Goal: Task Accomplishment & Management: Manage account settings

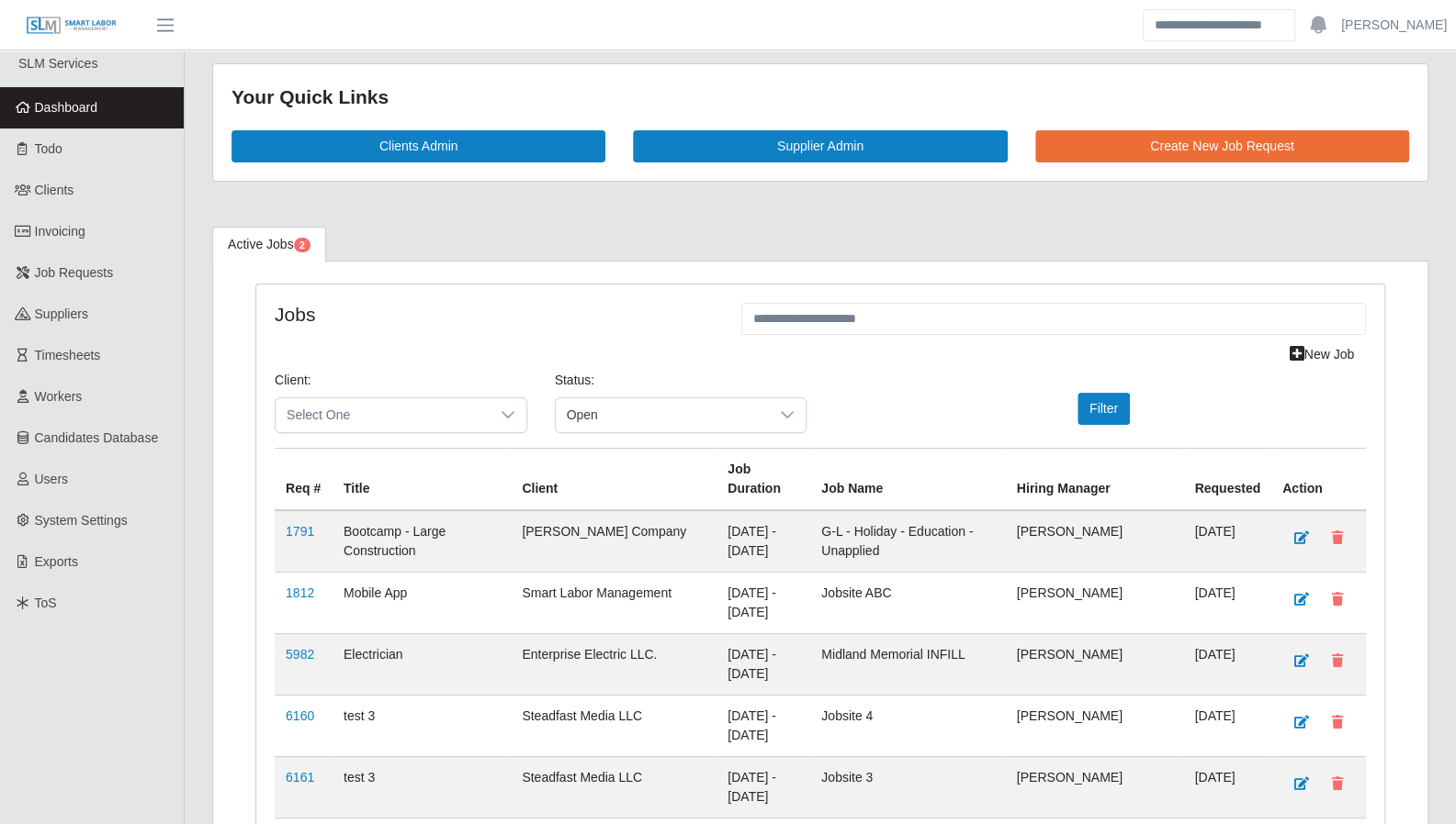
scroll to position [11, 0]
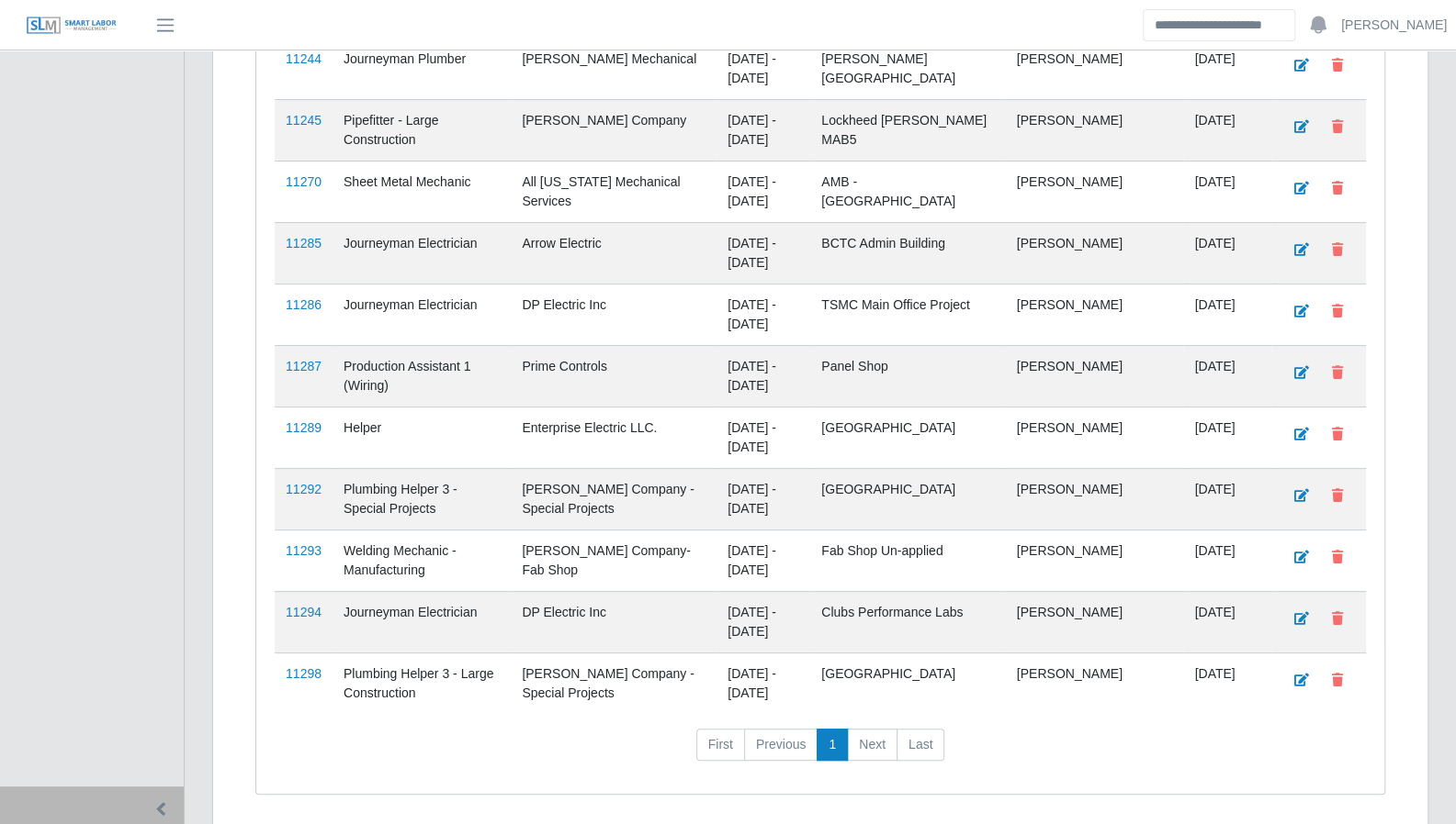
scroll to position [4488, 0]
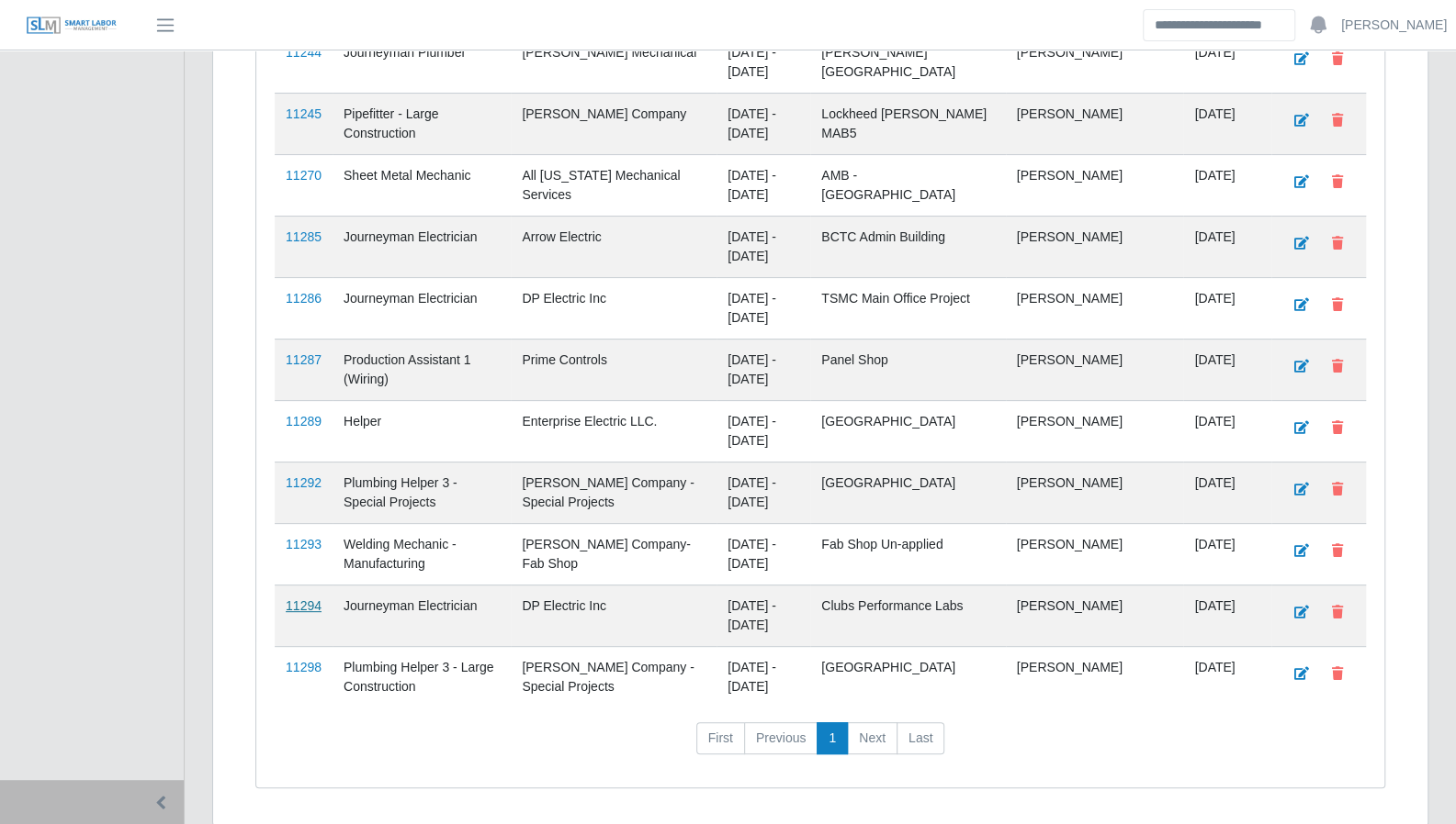
click at [313, 598] on link "11294" at bounding box center [303, 605] width 36 height 15
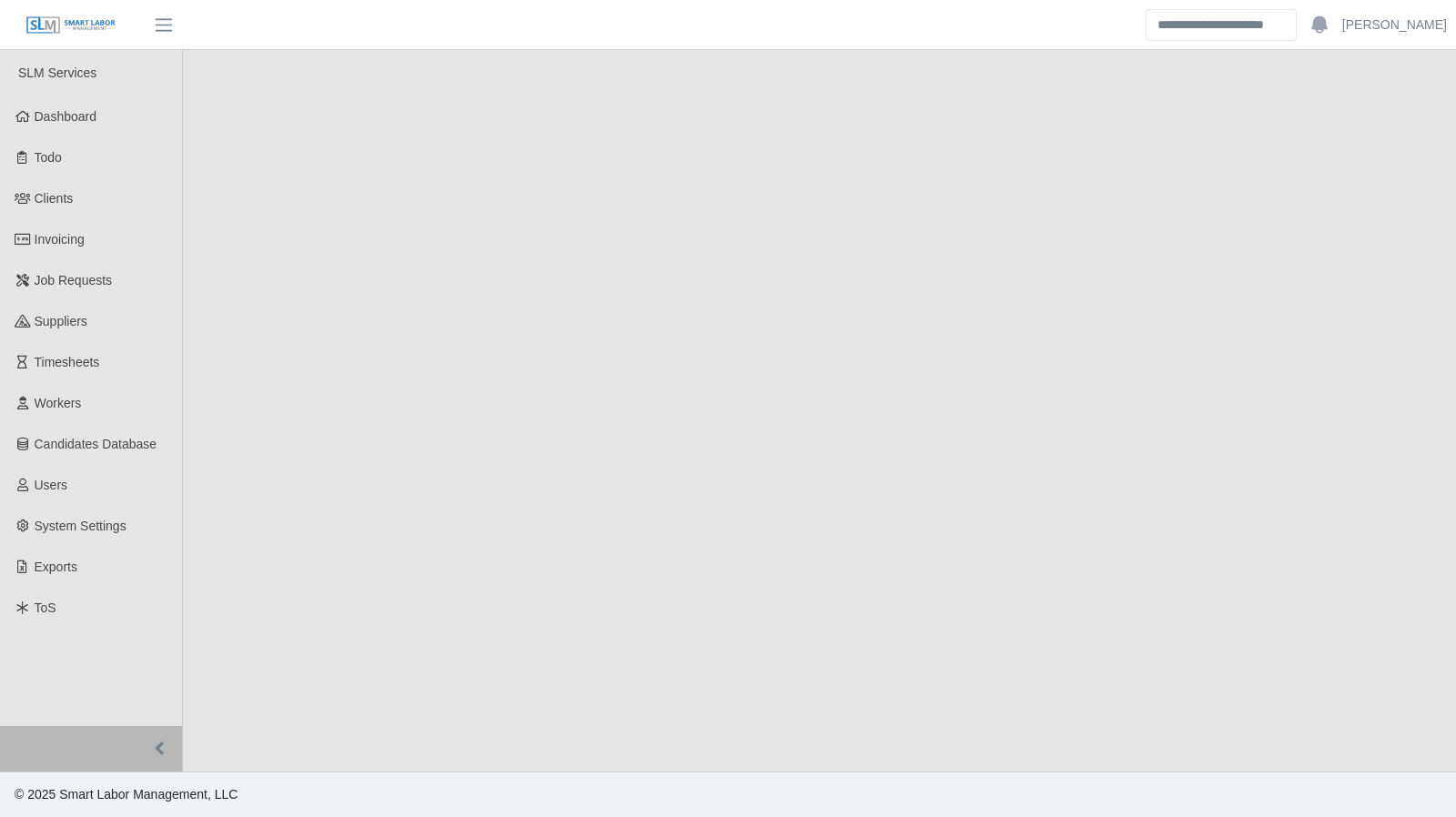
select select "****"
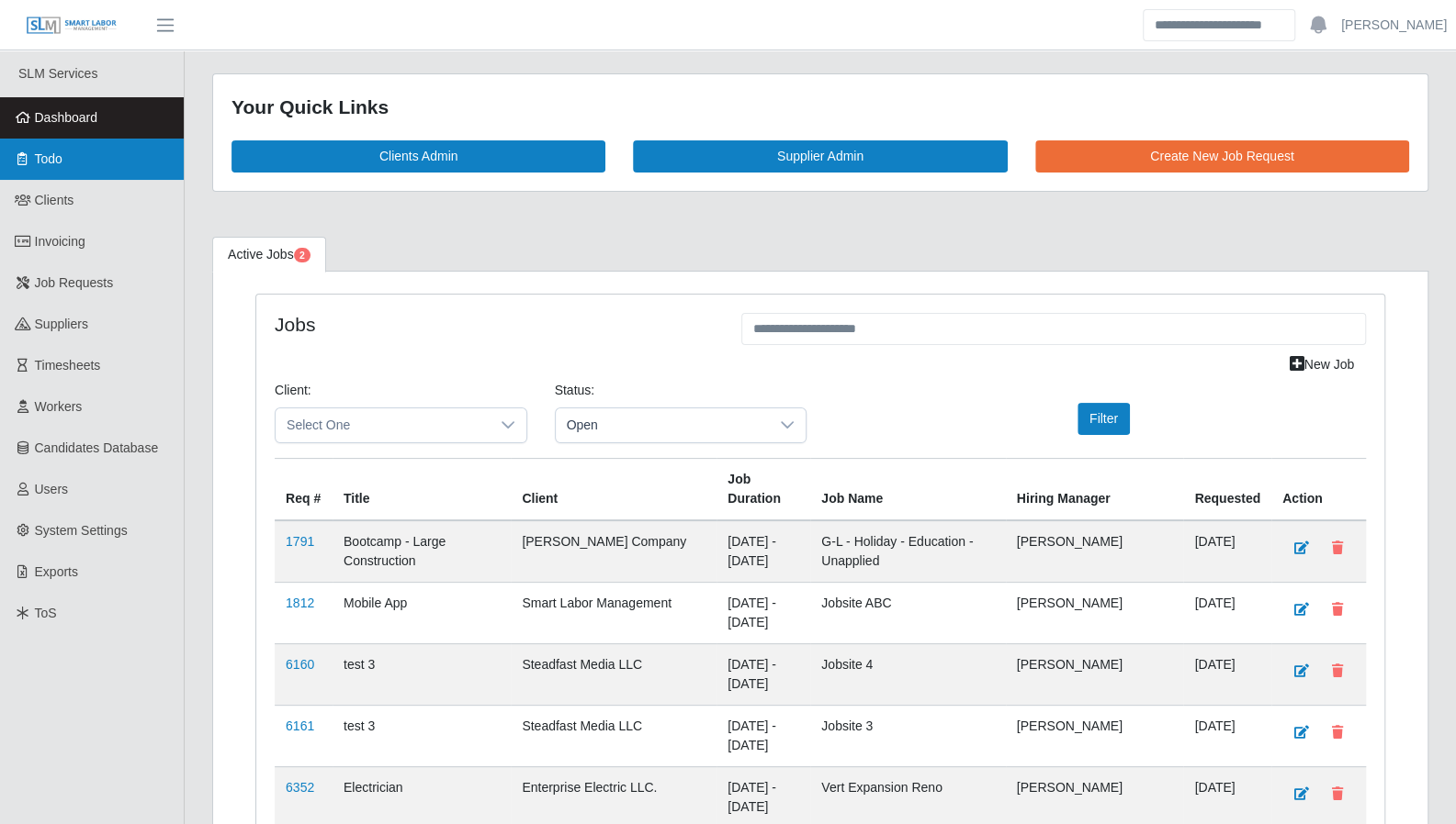
click at [39, 157] on span "Todo" at bounding box center [48, 158] width 27 height 15
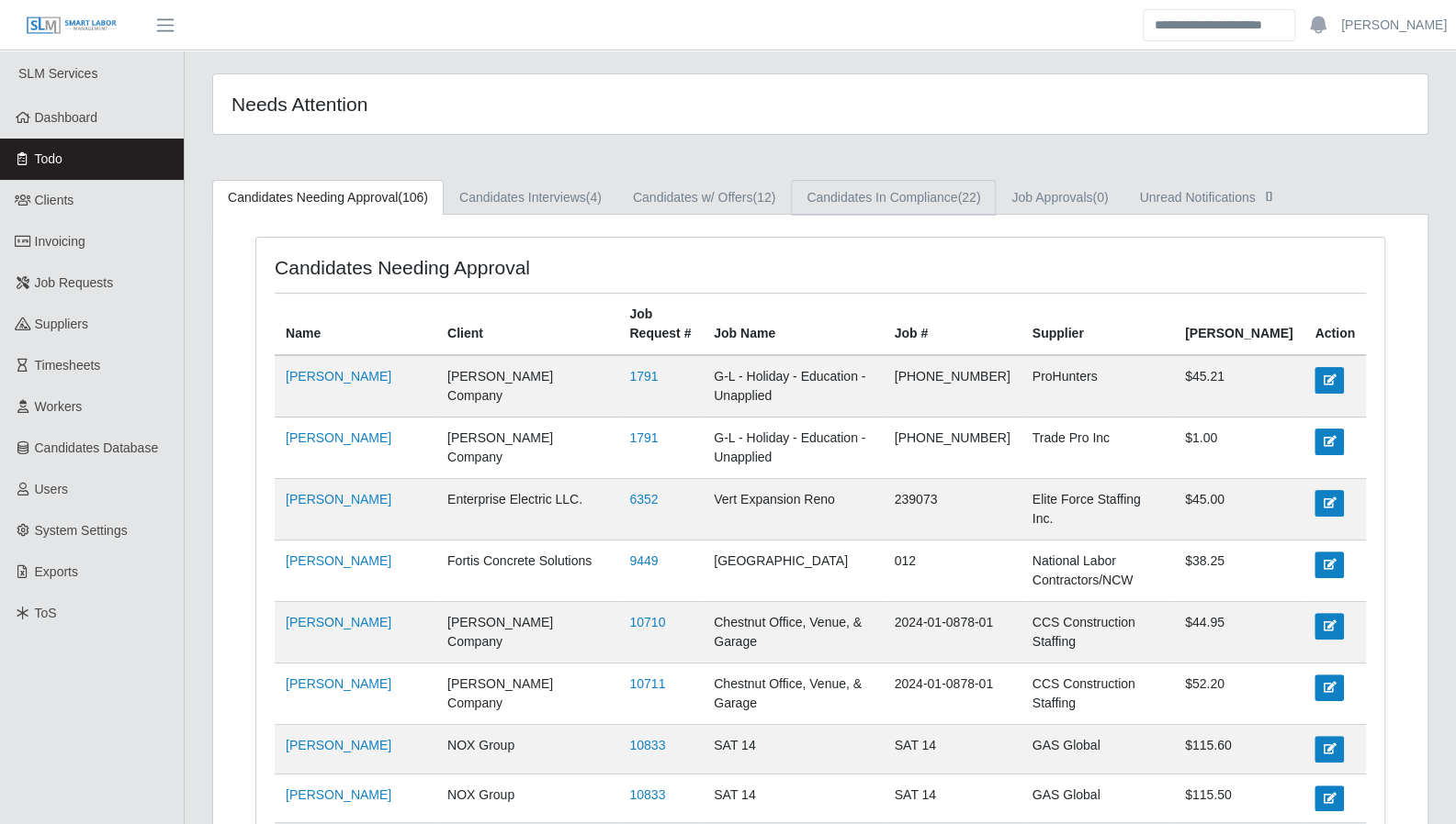
click at [859, 206] on link "Candidates In Compliance (22)" at bounding box center [892, 198] width 204 height 36
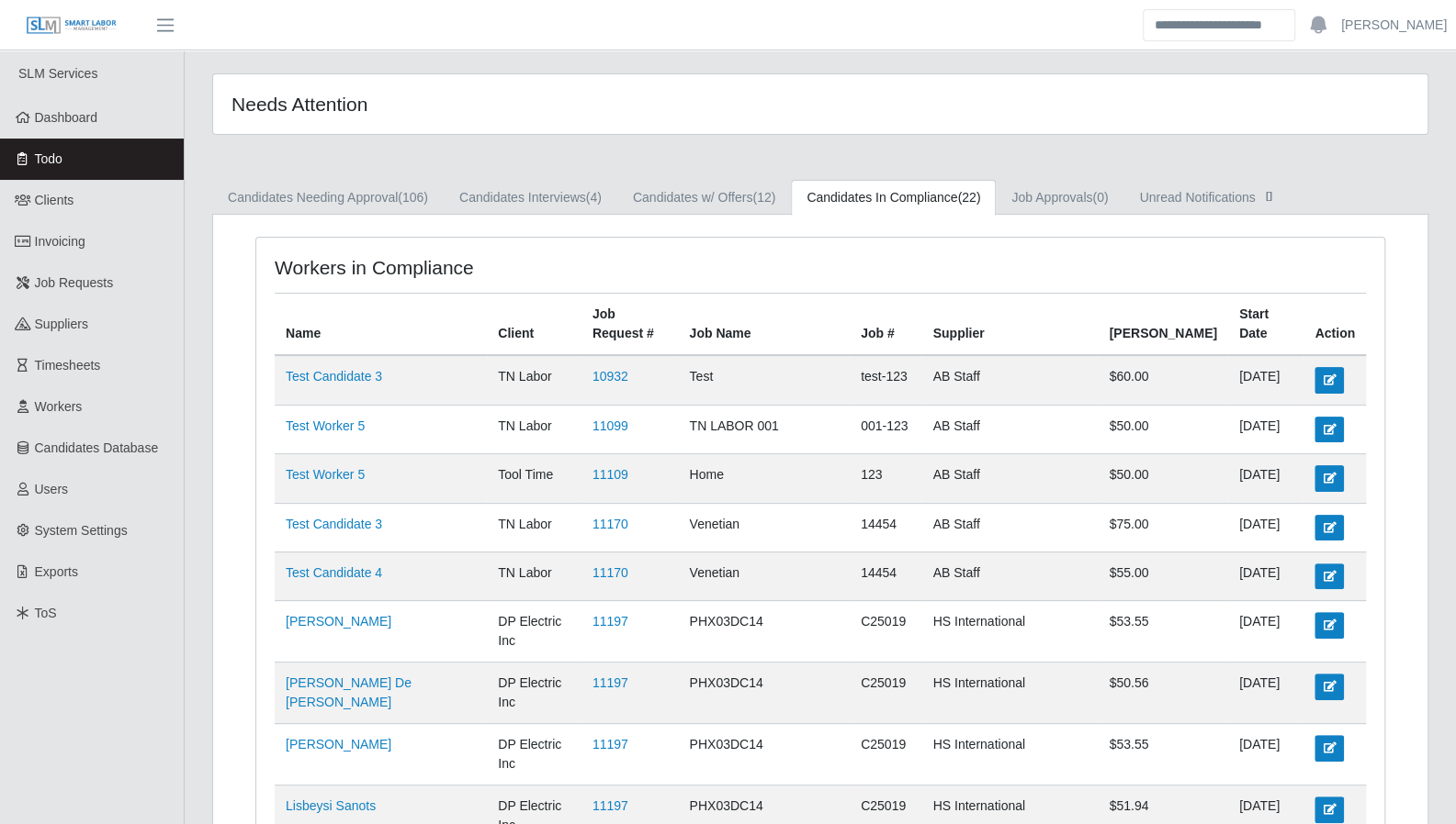
click at [1400, 30] on link "[PERSON_NAME]" at bounding box center [1393, 25] width 106 height 19
click at [1357, 122] on link "Logout" at bounding box center [1372, 128] width 166 height 39
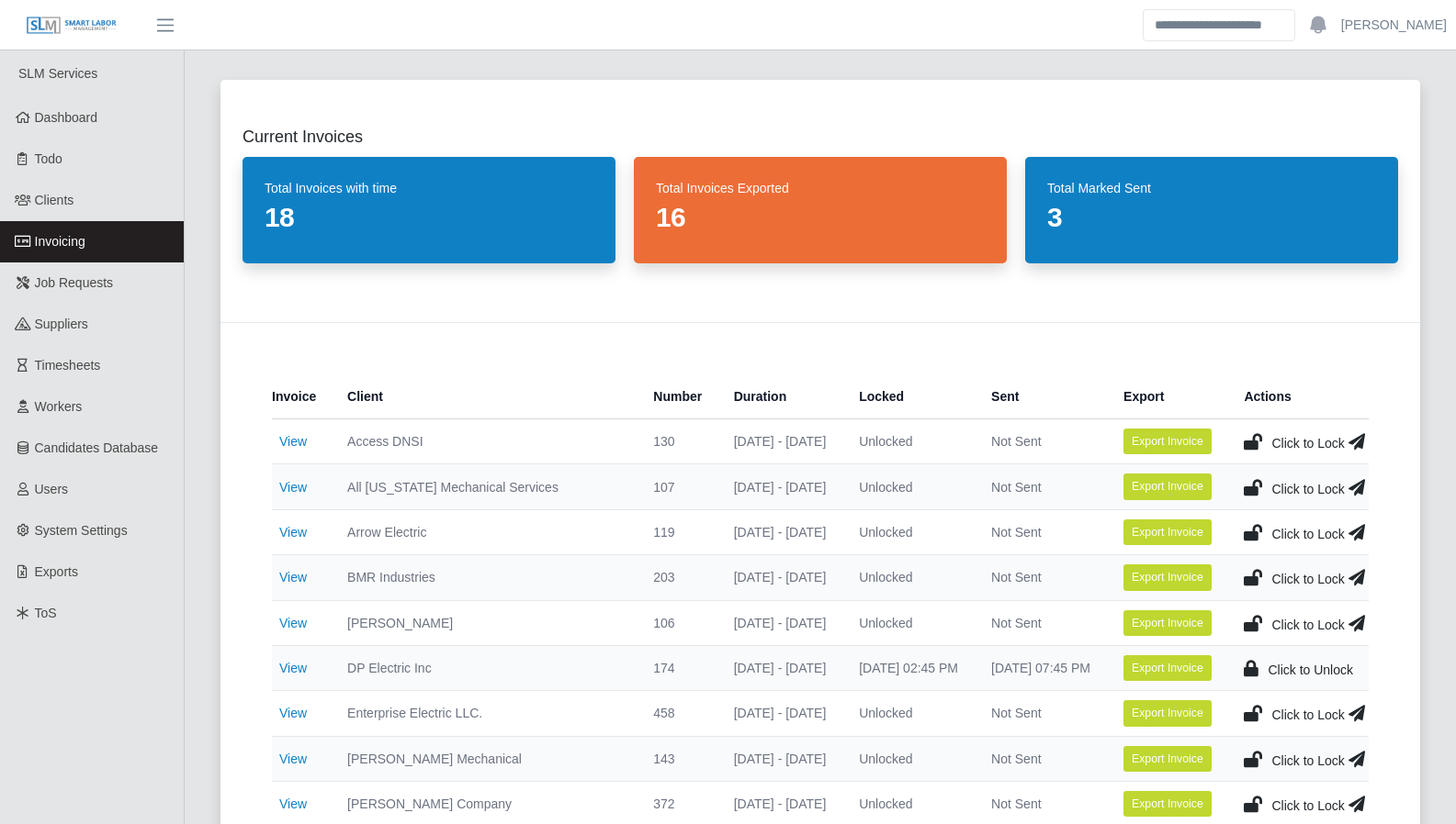
scroll to position [1291, 0]
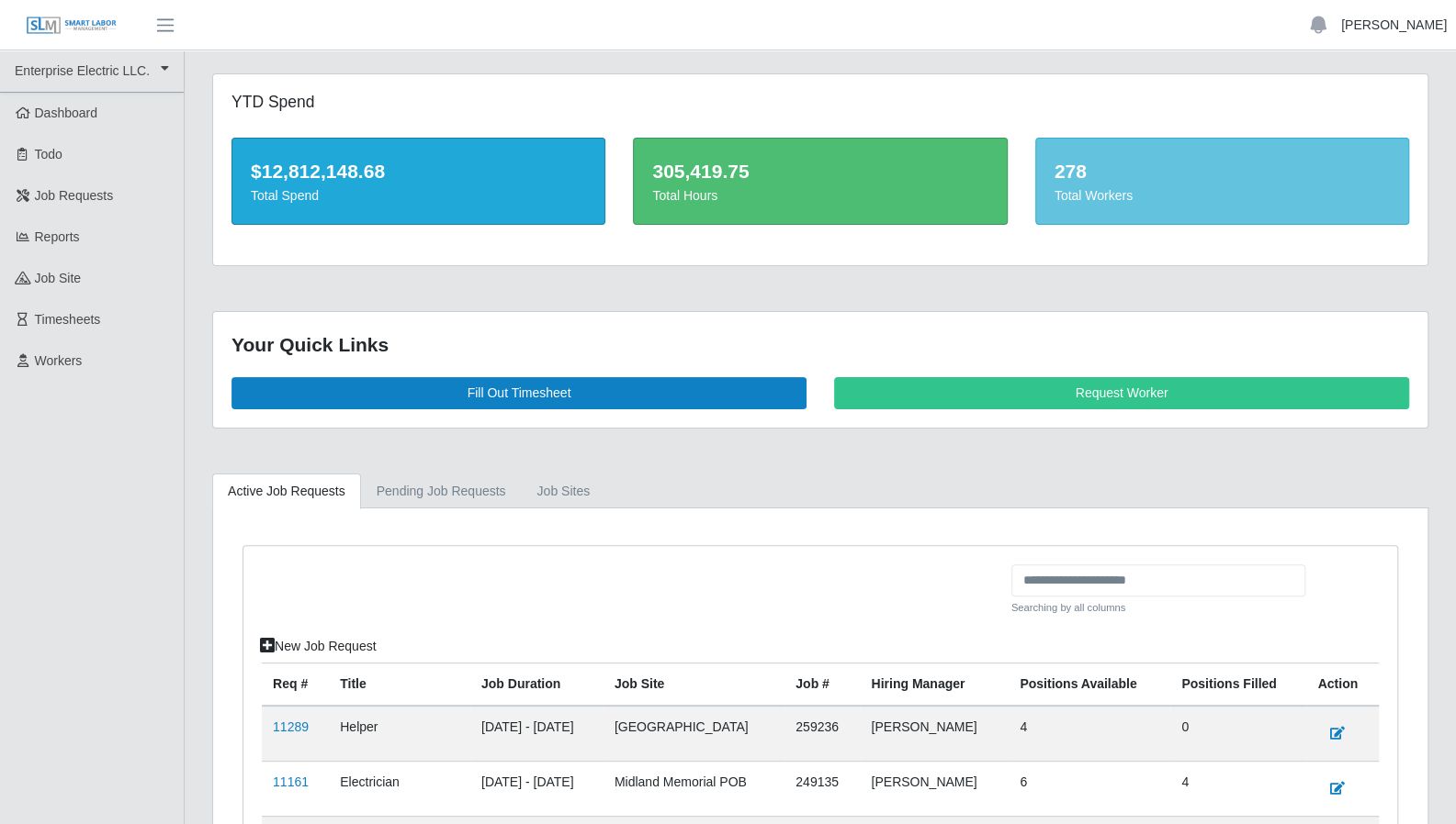
click at [1394, 26] on link "[PERSON_NAME]" at bounding box center [1393, 25] width 106 height 19
click at [1374, 128] on link "Logout" at bounding box center [1372, 128] width 166 height 39
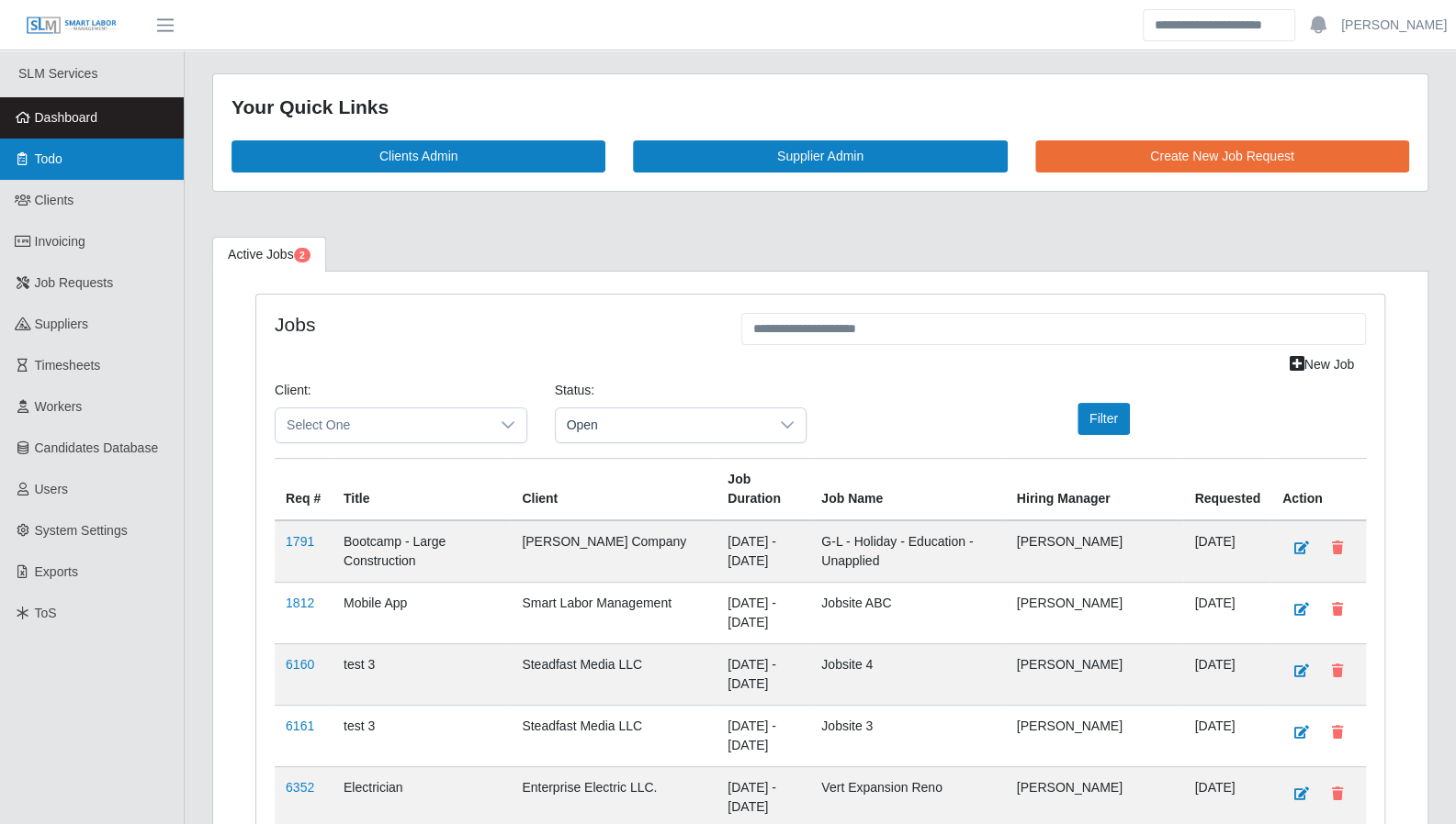
click at [37, 164] on span "Todo" at bounding box center [48, 158] width 27 height 15
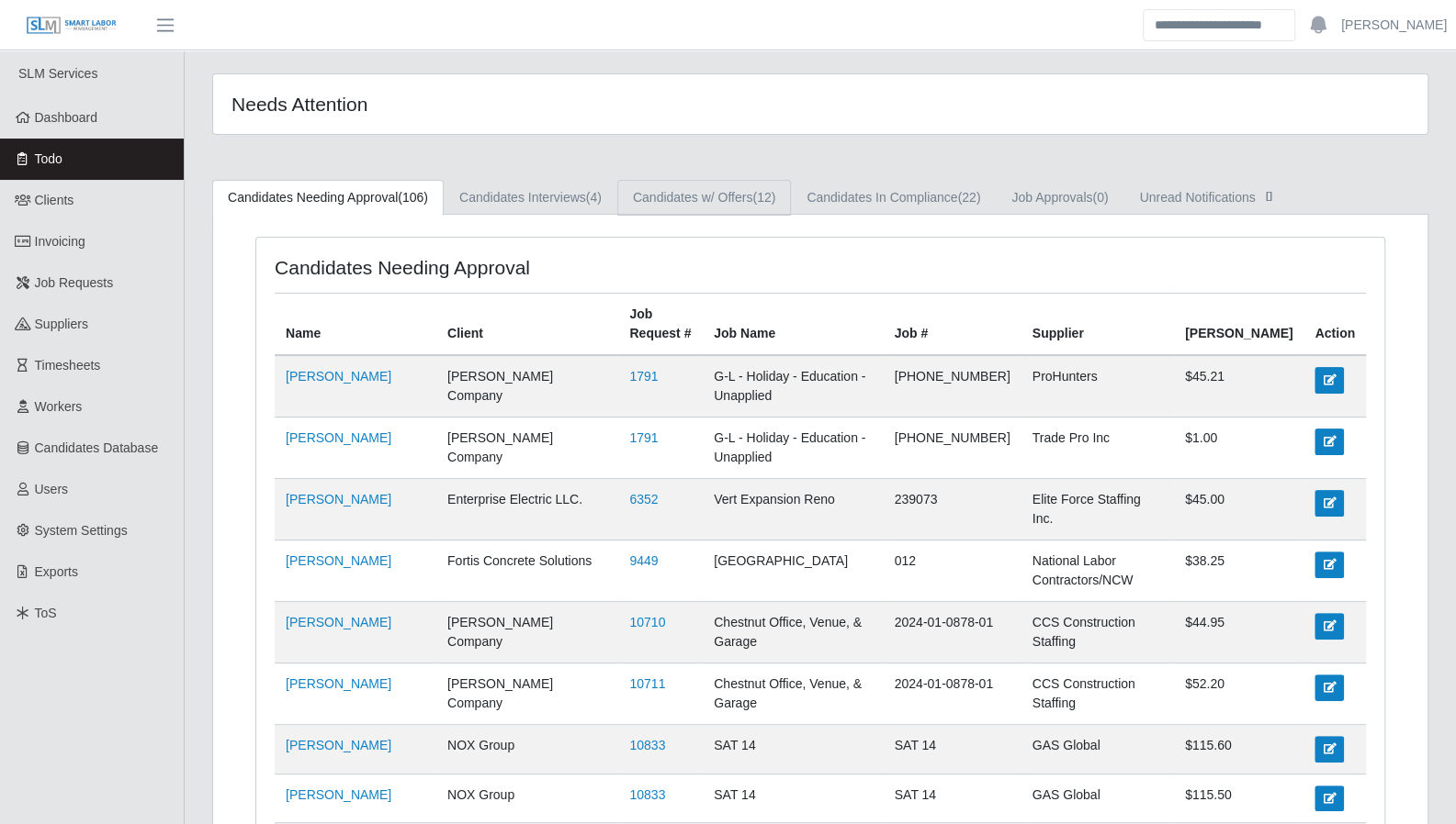
click at [741, 200] on link "Candidates w/ Offers (12)" at bounding box center [703, 198] width 173 height 36
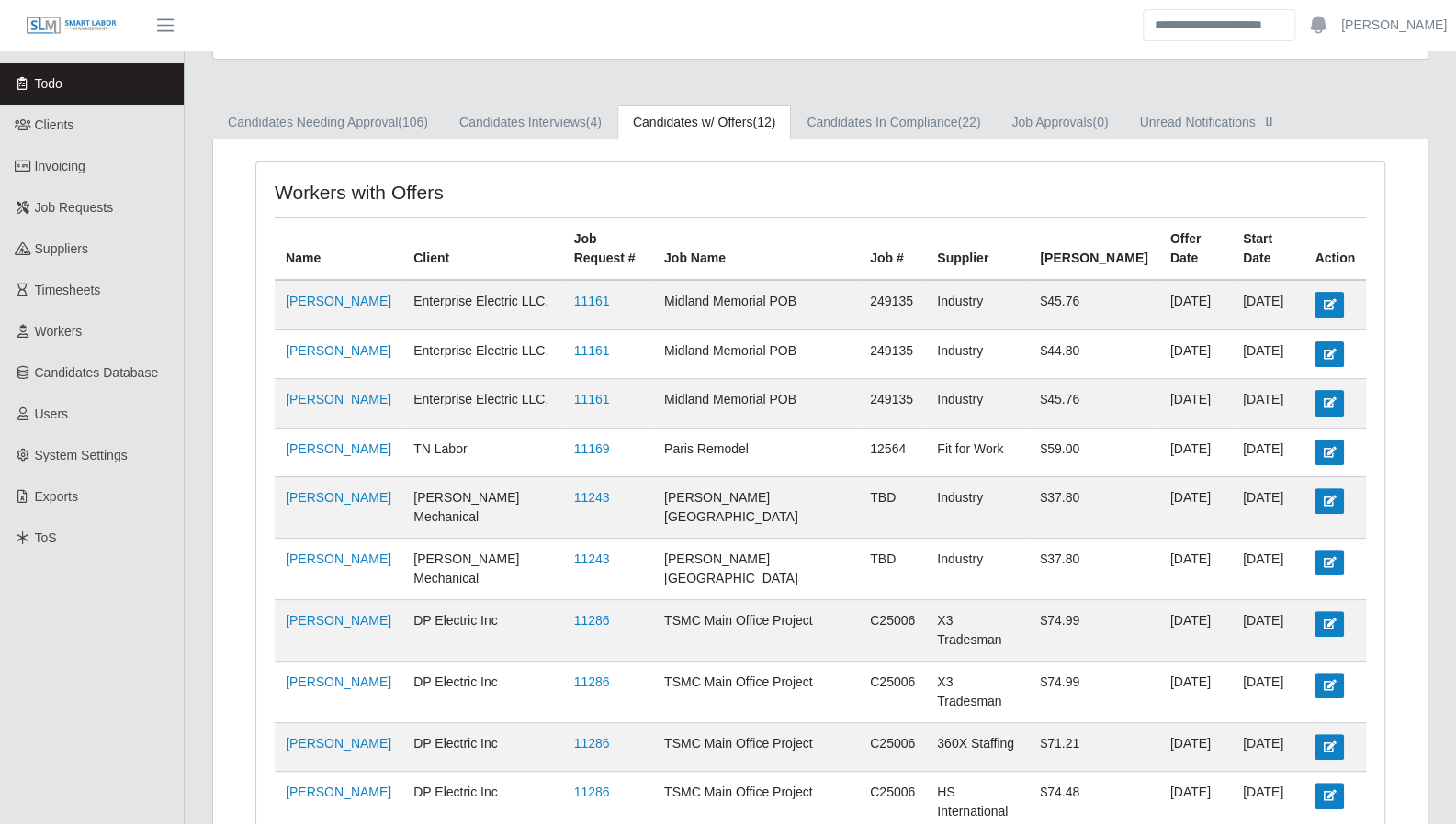
scroll to position [72, 0]
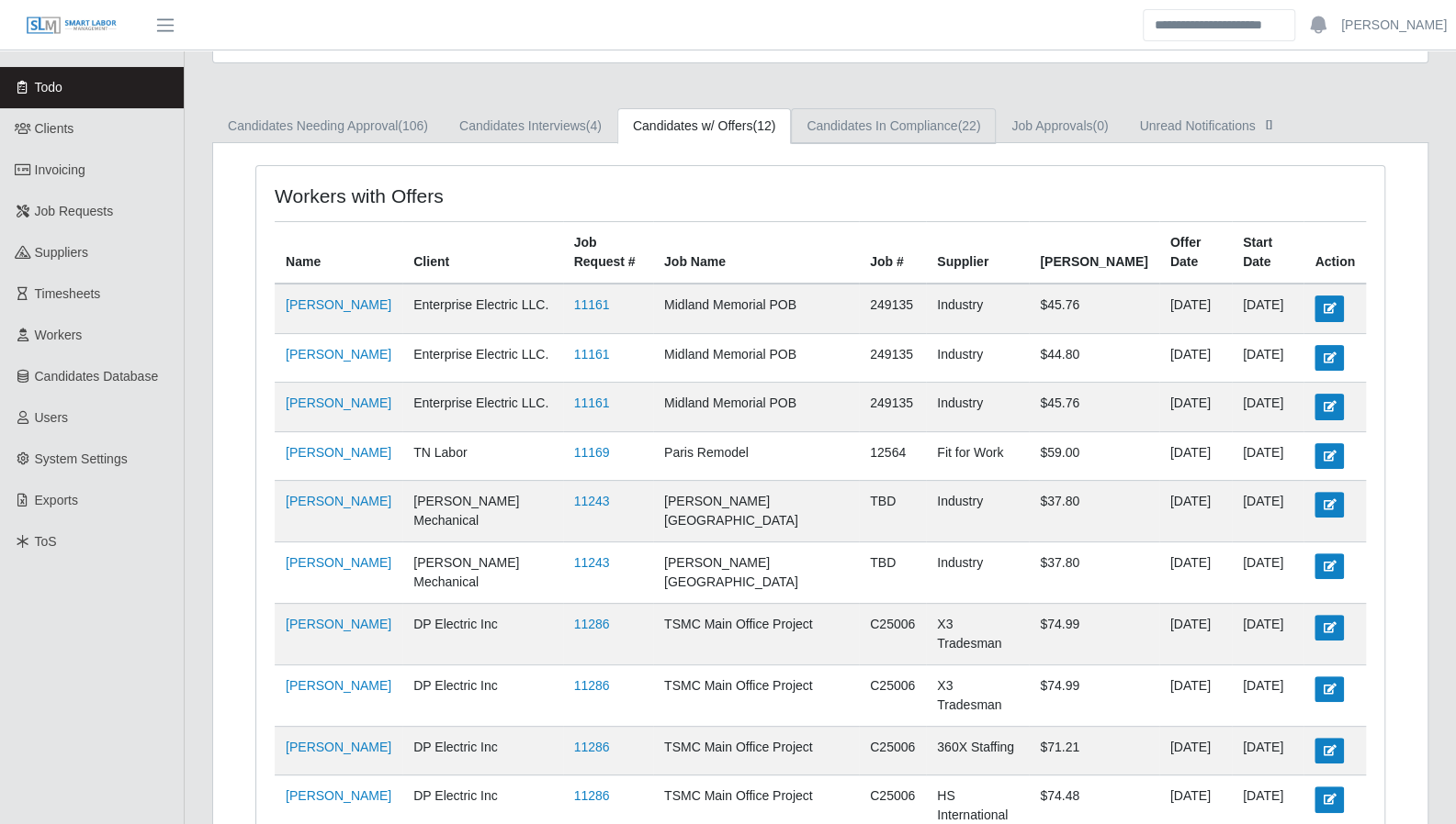
click at [930, 124] on link "Candidates In Compliance (22)" at bounding box center [892, 126] width 204 height 36
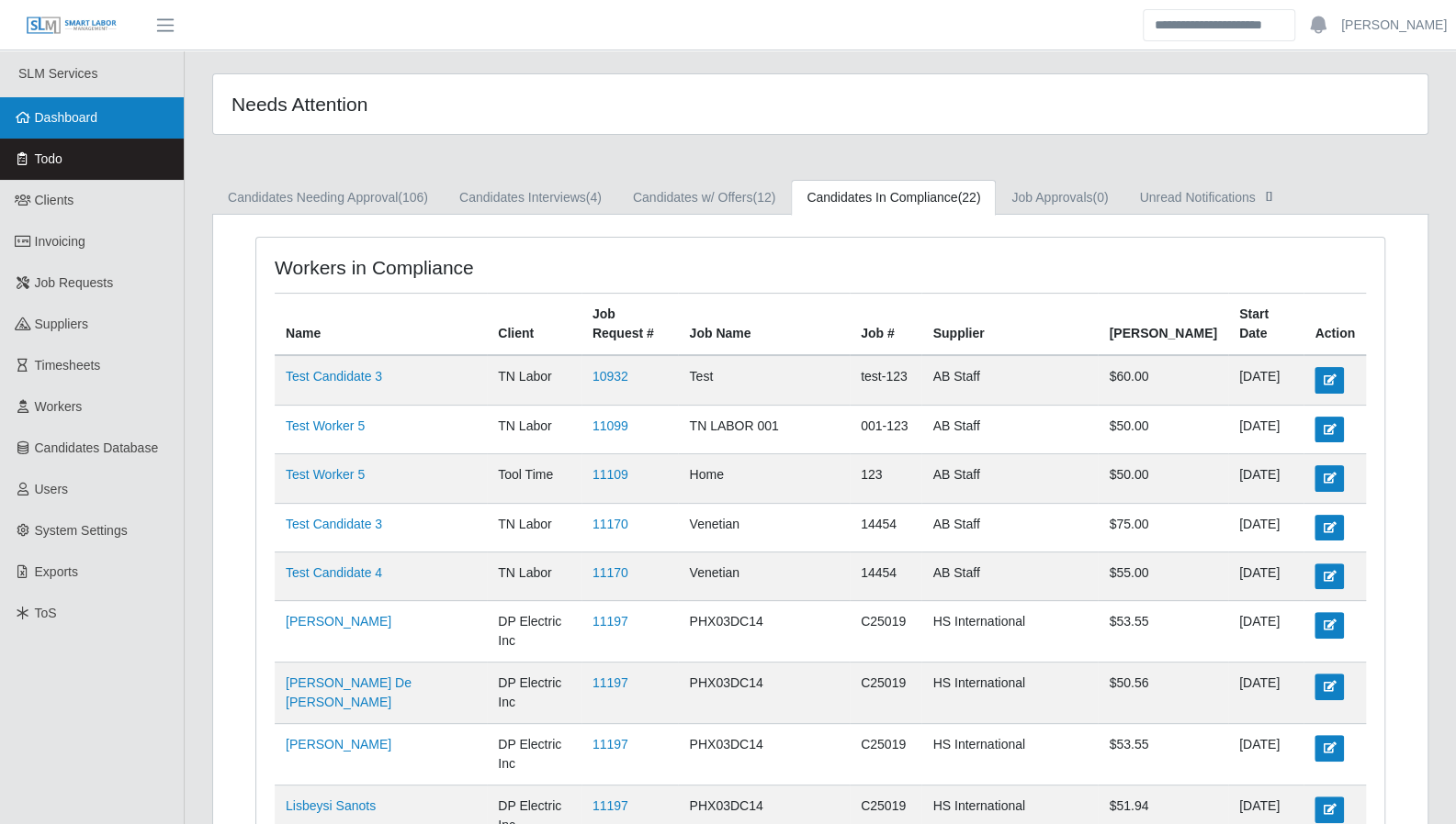
click at [64, 116] on span "Dashboard" at bounding box center [66, 117] width 63 height 15
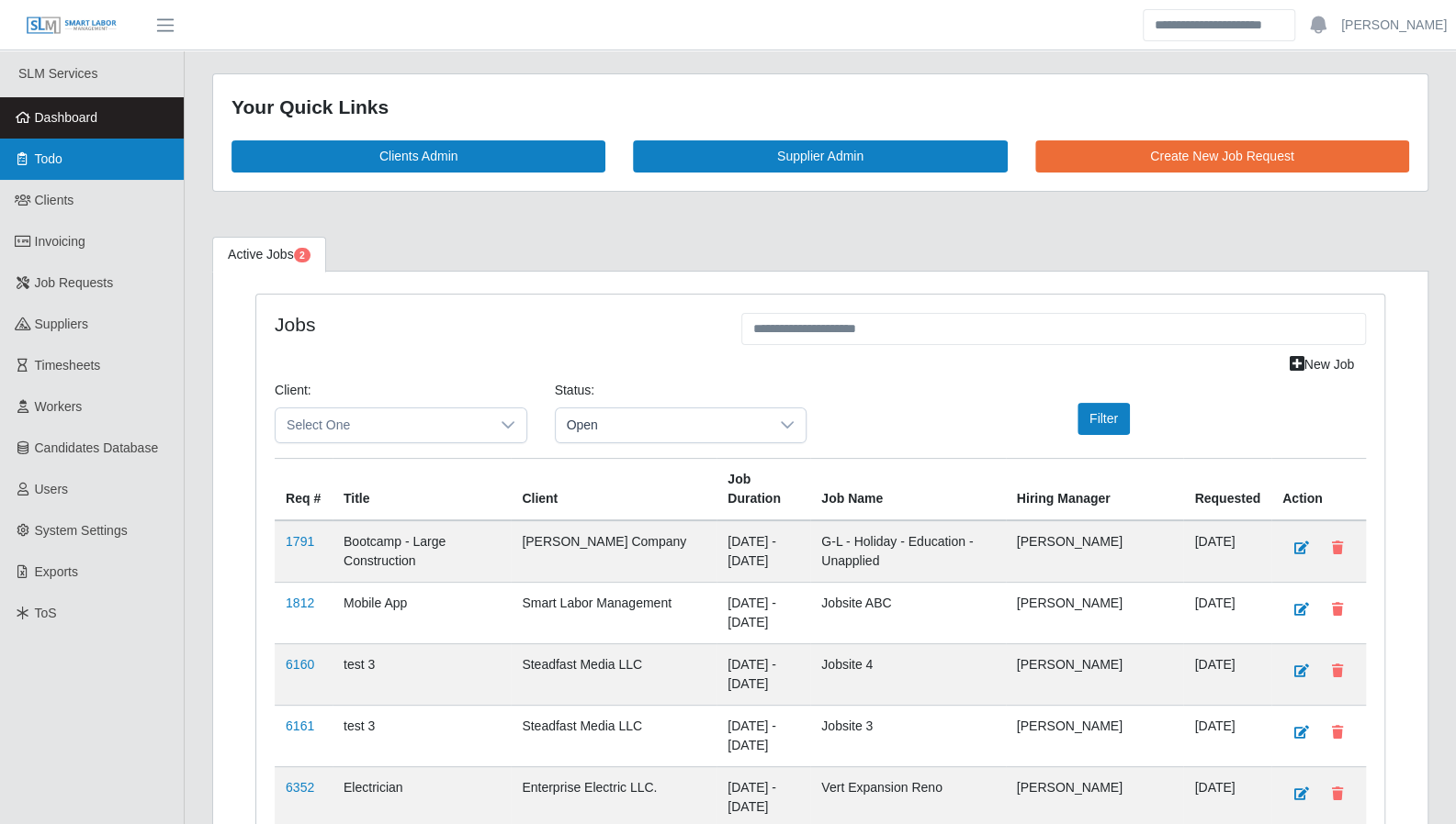
click at [26, 159] on icon at bounding box center [22, 158] width 16 height 13
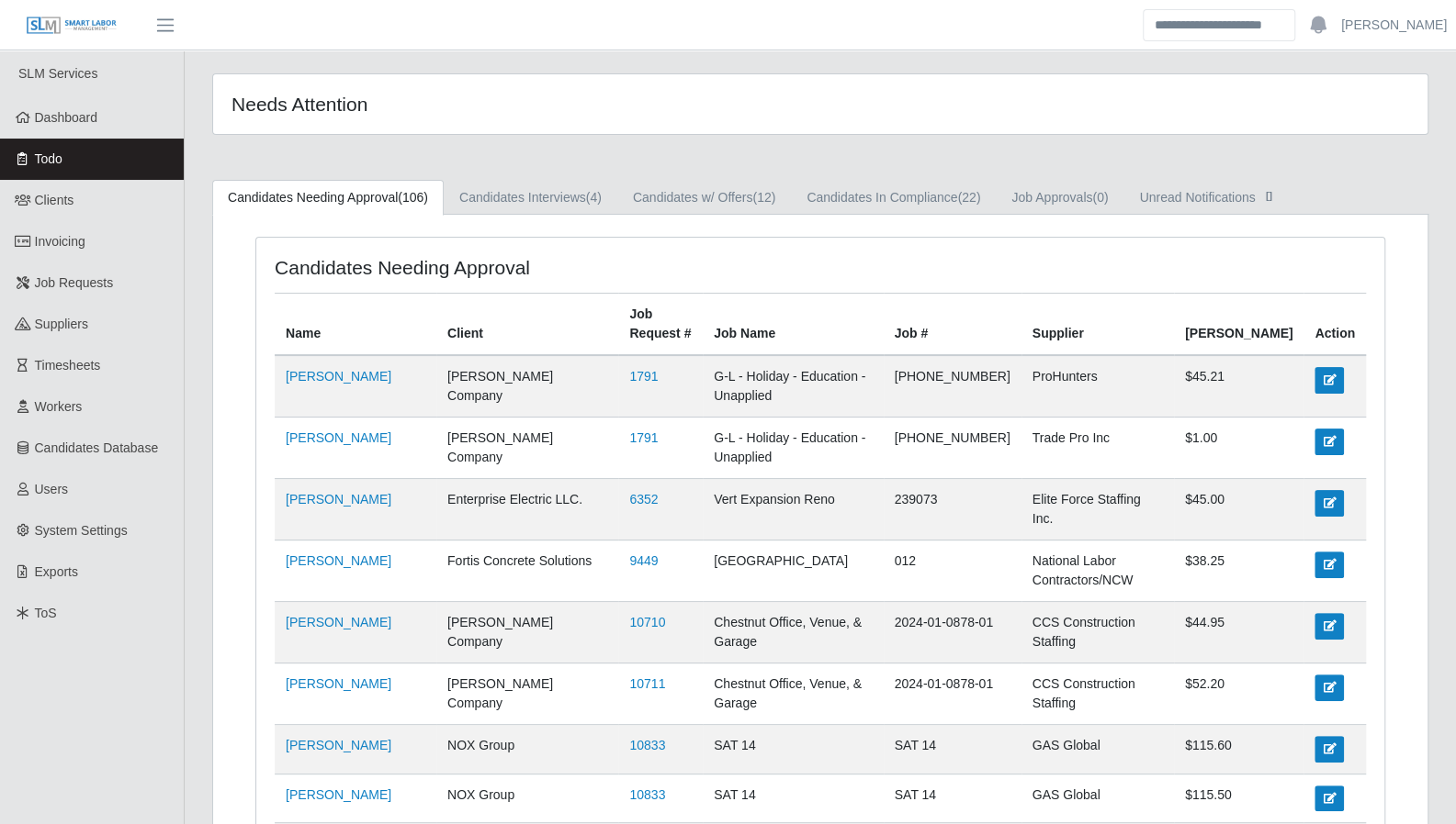
click at [65, 118] on span "Dashboard" at bounding box center [66, 117] width 63 height 15
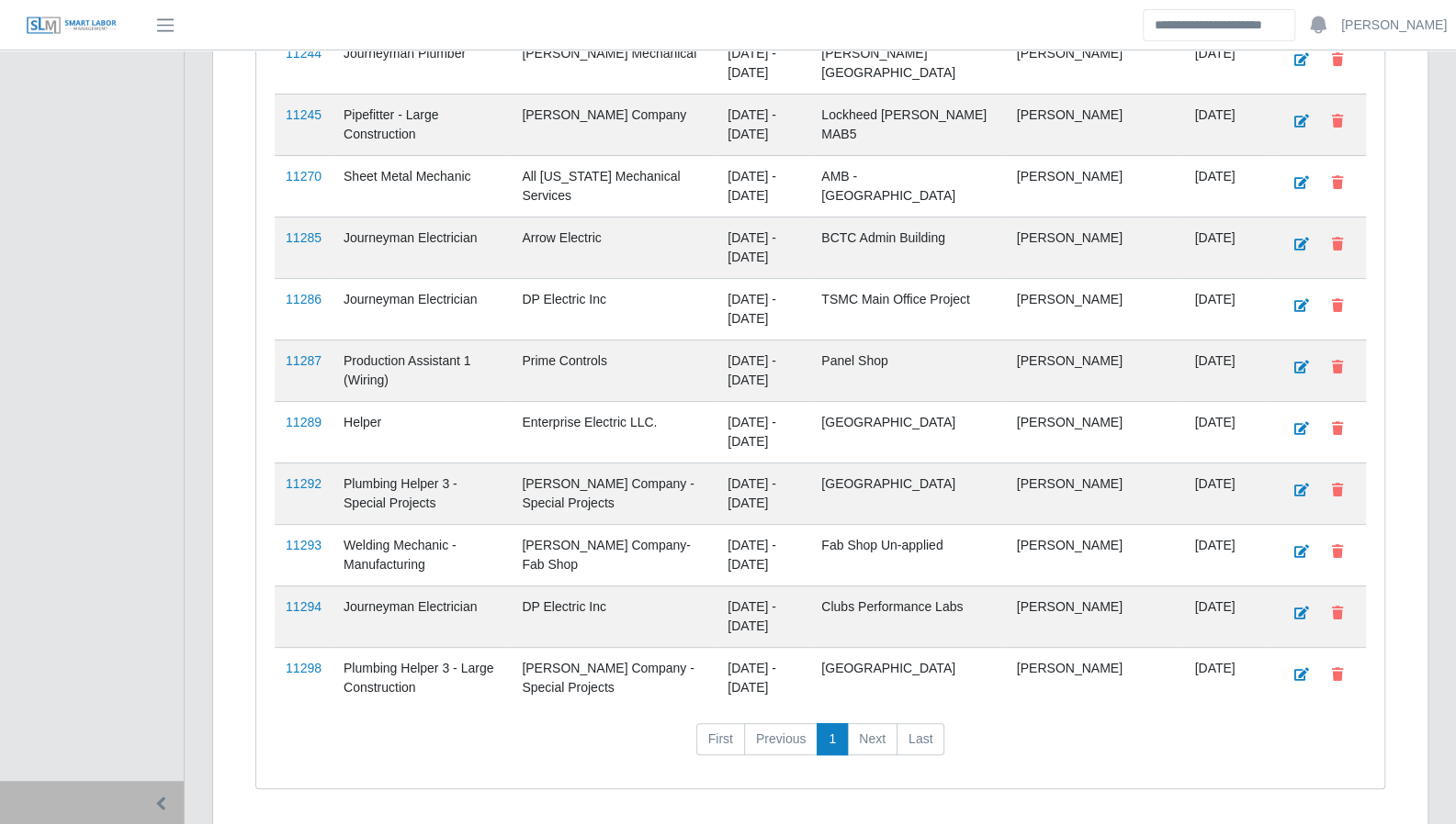
scroll to position [4488, 0]
click at [313, 660] on link "11298" at bounding box center [303, 667] width 36 height 15
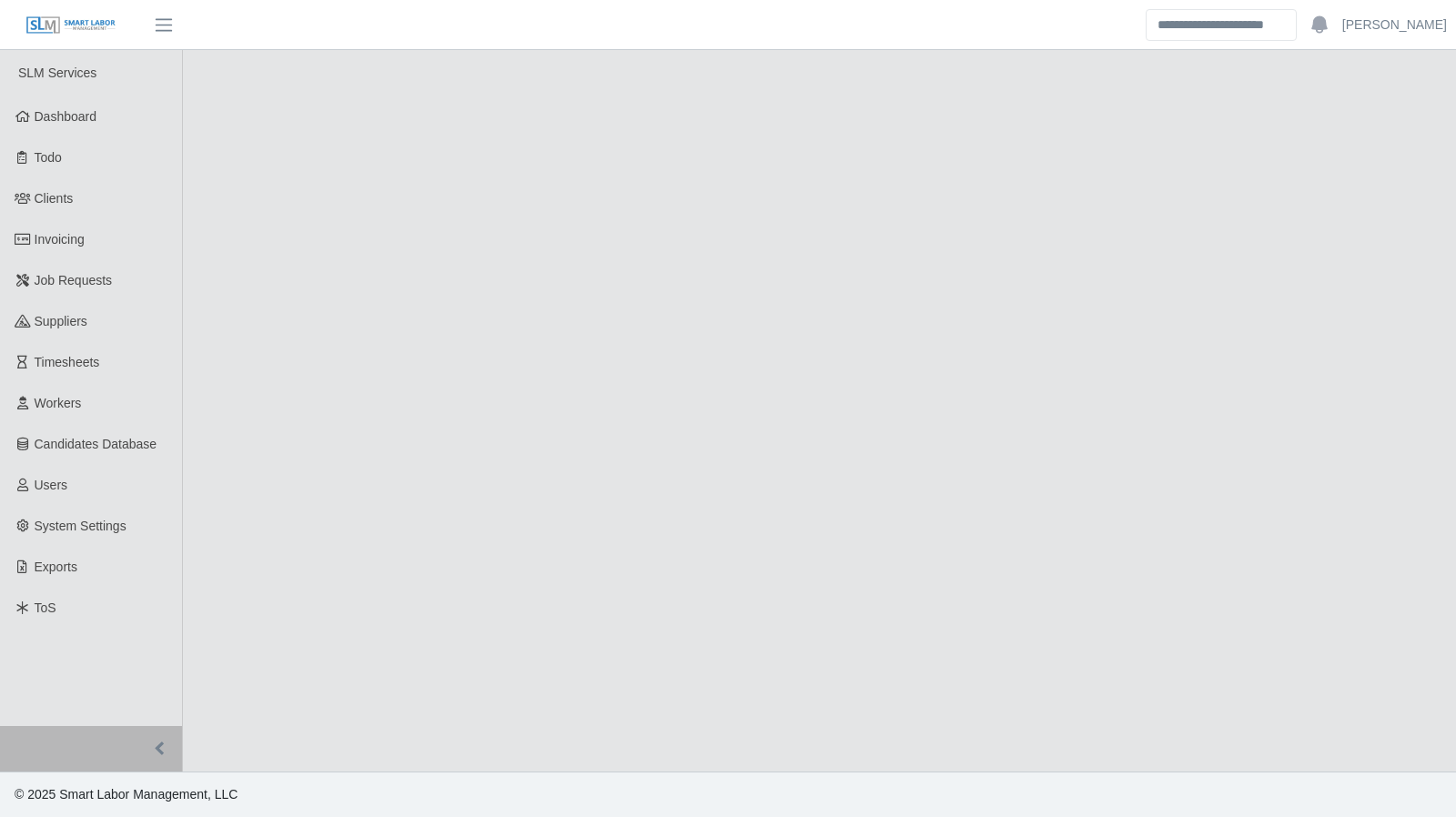
select select "****"
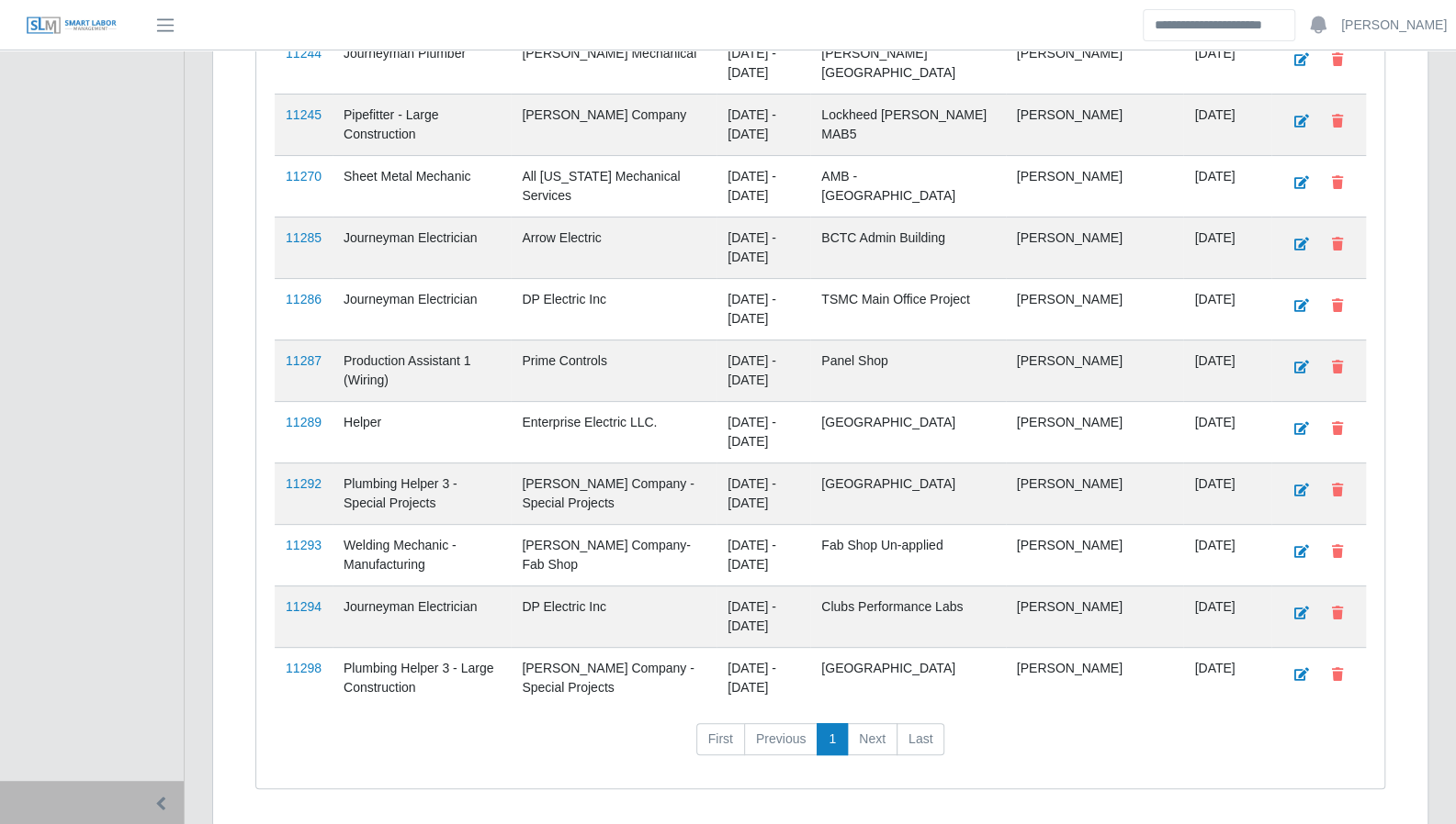
scroll to position [4488, 0]
click at [315, 291] on link "11286" at bounding box center [303, 298] width 36 height 15
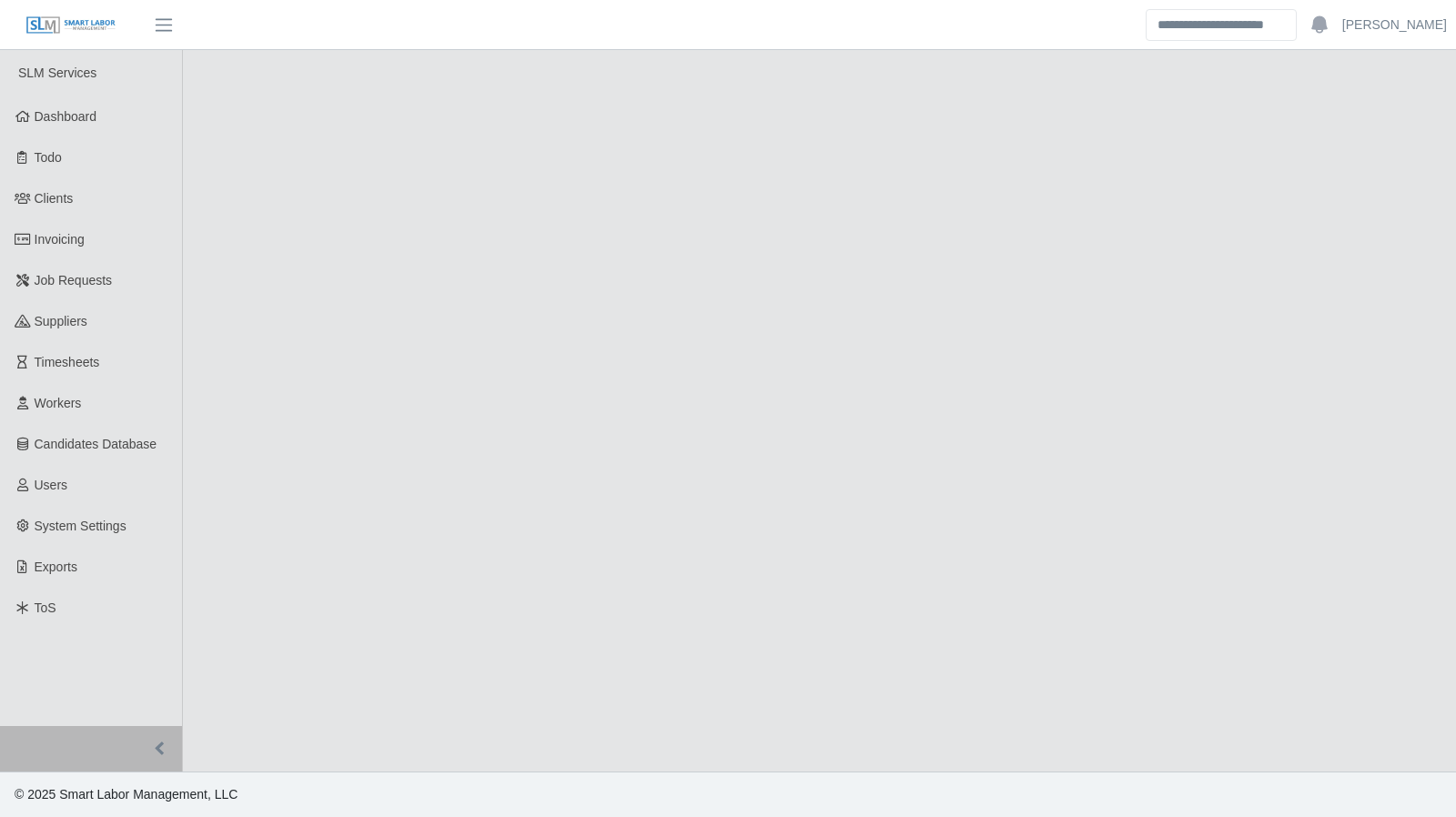
select select "****"
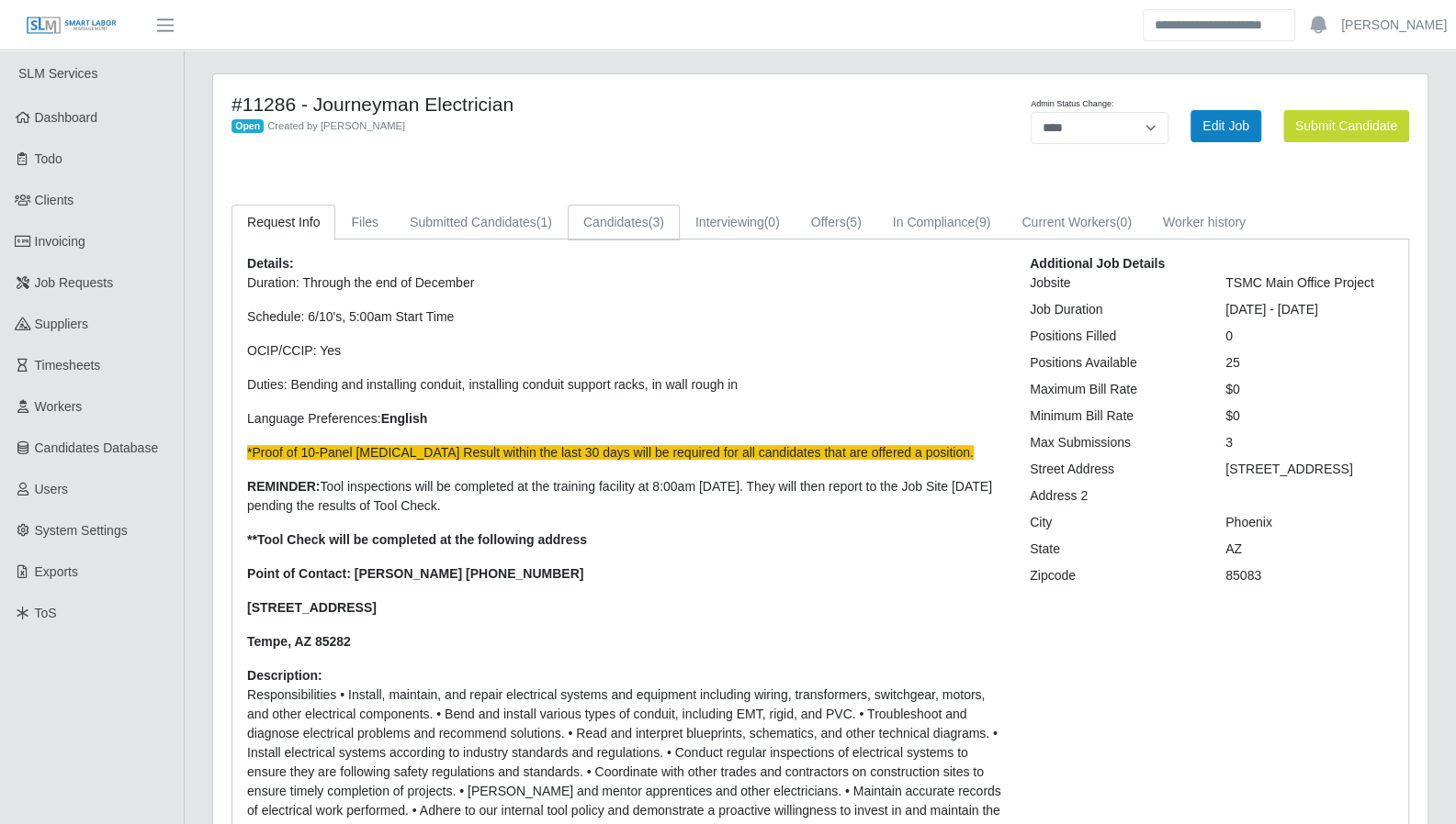
click at [599, 216] on link "Candidates (3)" at bounding box center [624, 222] width 112 height 36
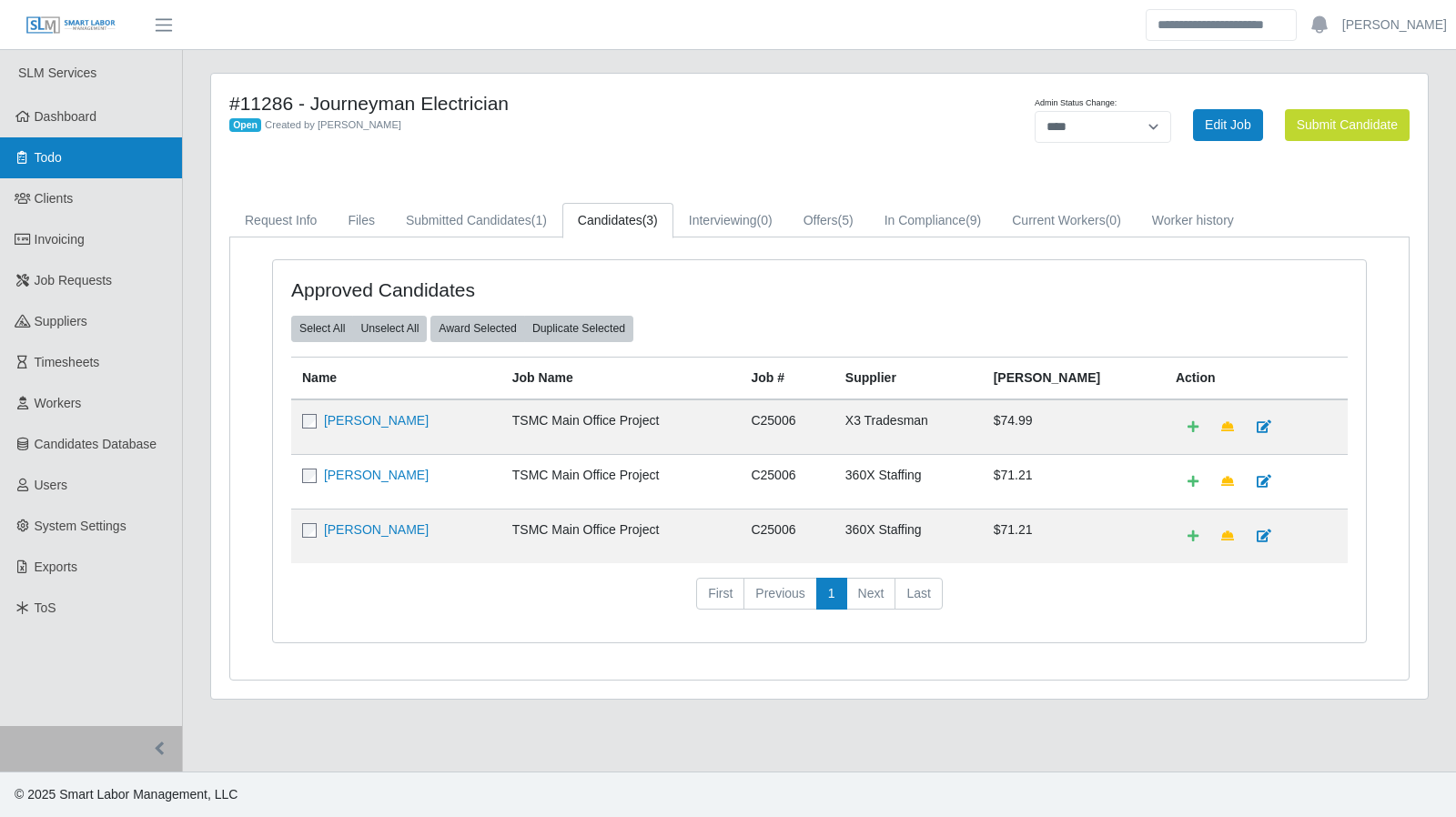
click at [47, 157] on span "Todo" at bounding box center [48, 156] width 27 height 14
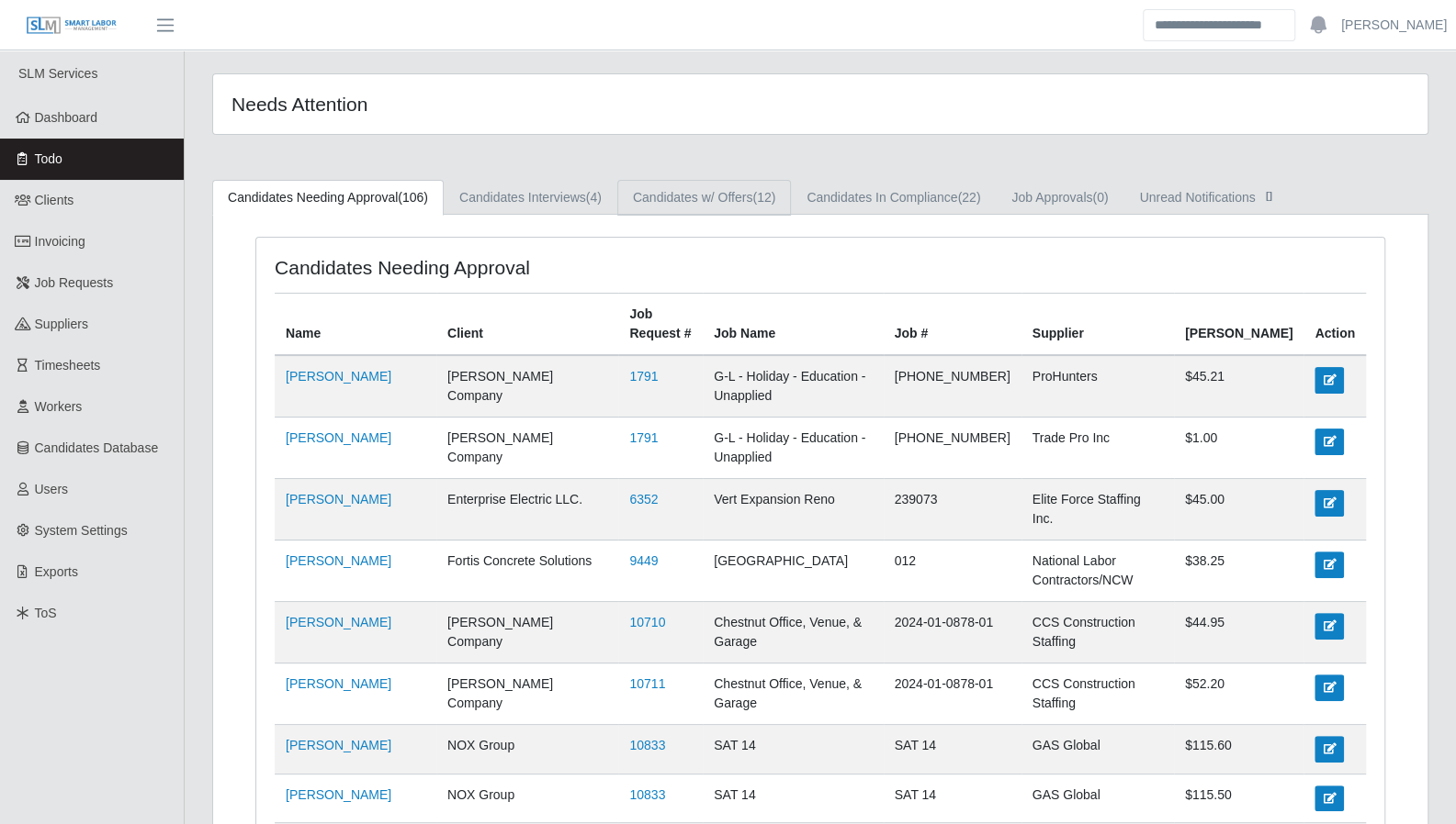
click at [751, 207] on link "Candidates w/ Offers (12)" at bounding box center [703, 198] width 173 height 36
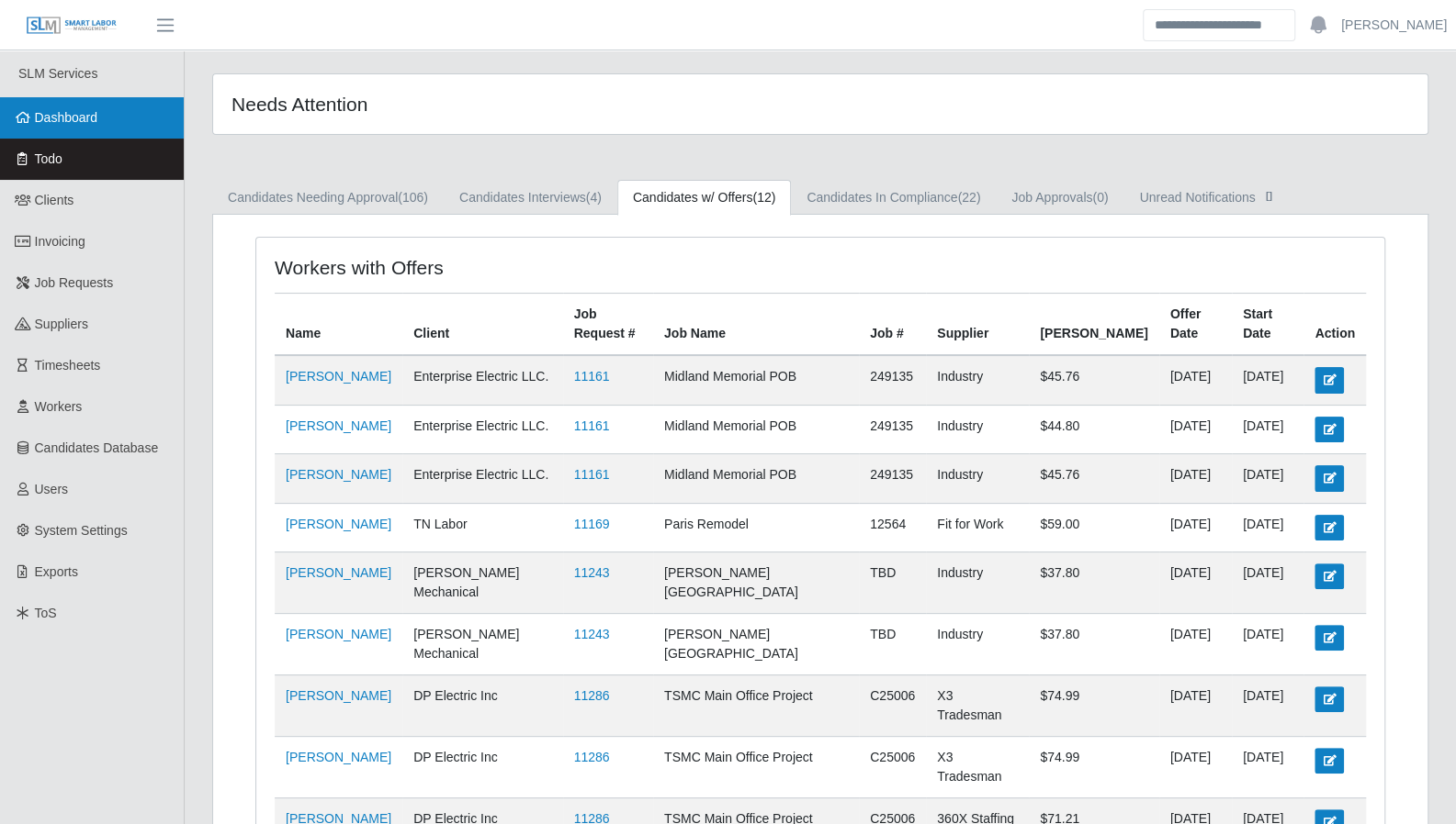
click at [98, 127] on link "Dashboard" at bounding box center [92, 118] width 184 height 42
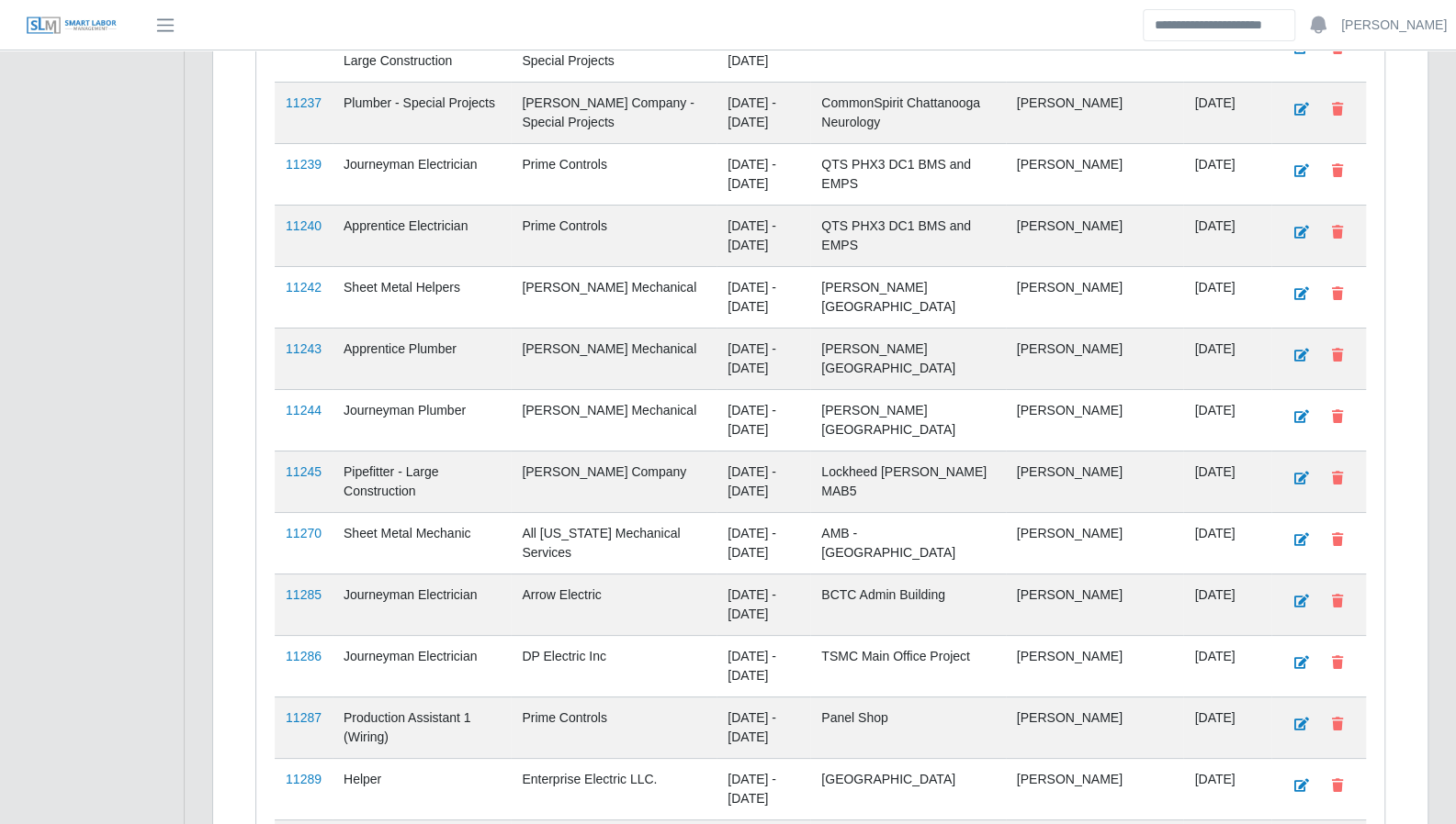
scroll to position [4488, 0]
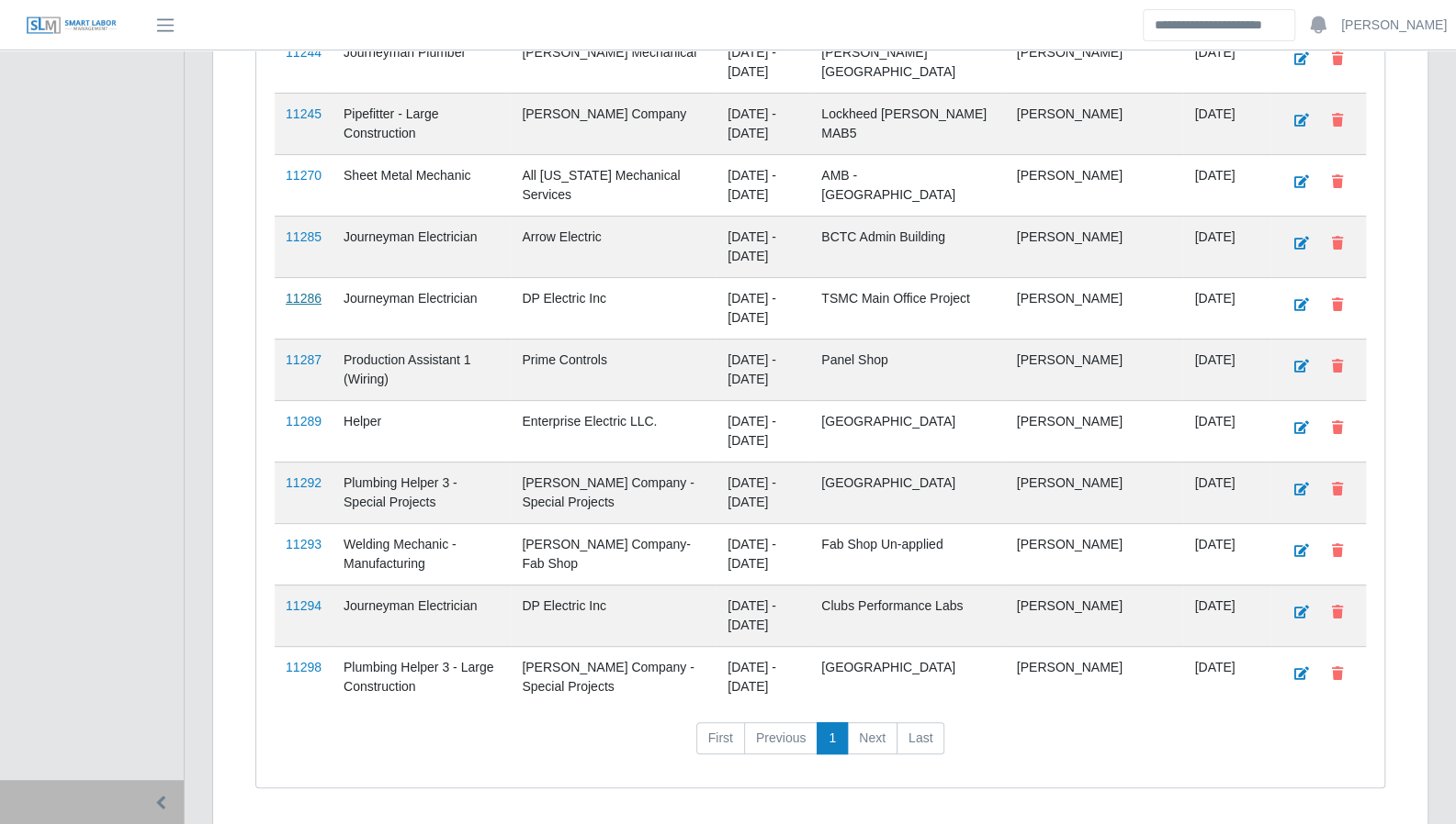
click at [307, 291] on link "11286" at bounding box center [303, 298] width 36 height 15
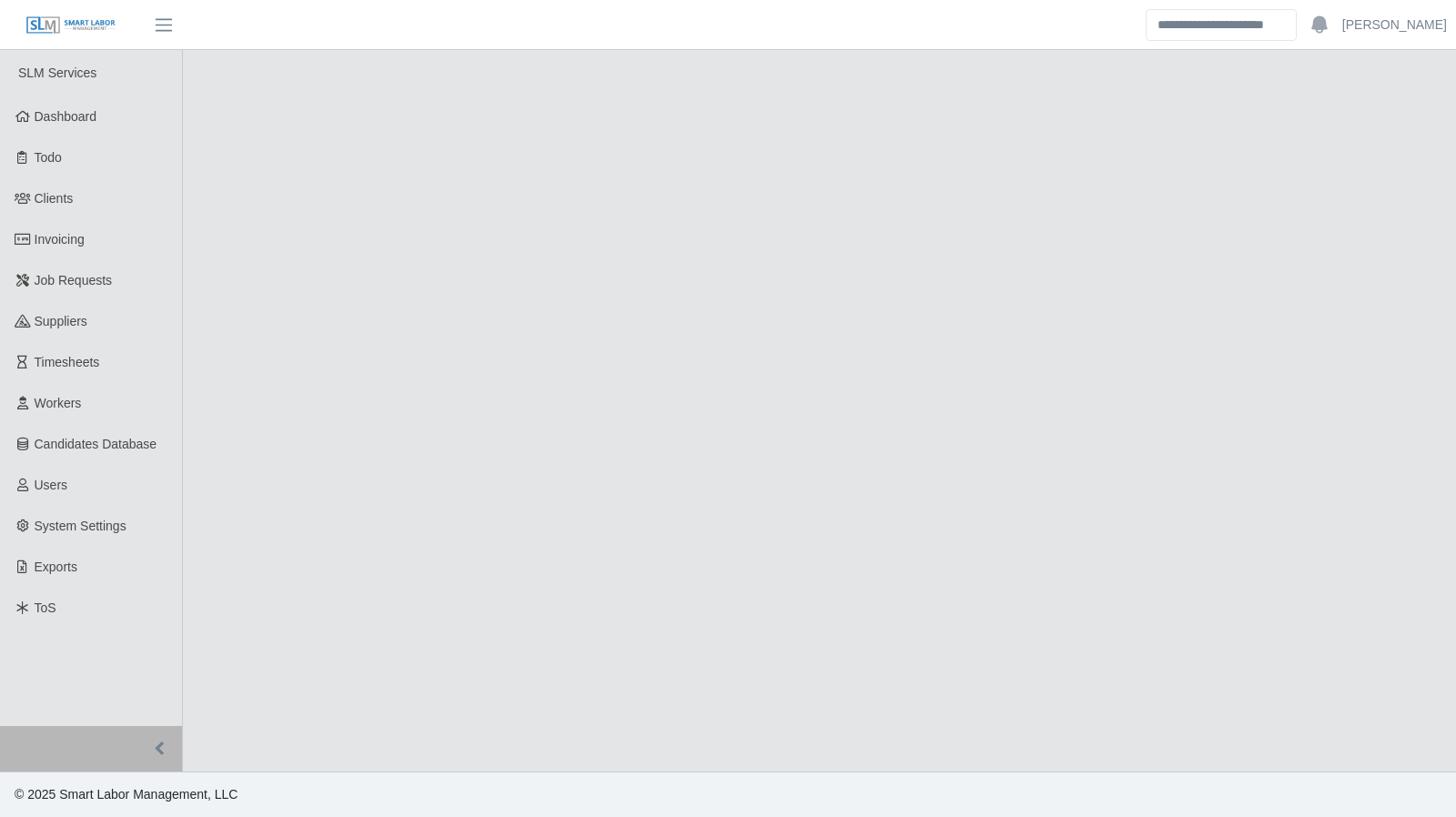
select select "****"
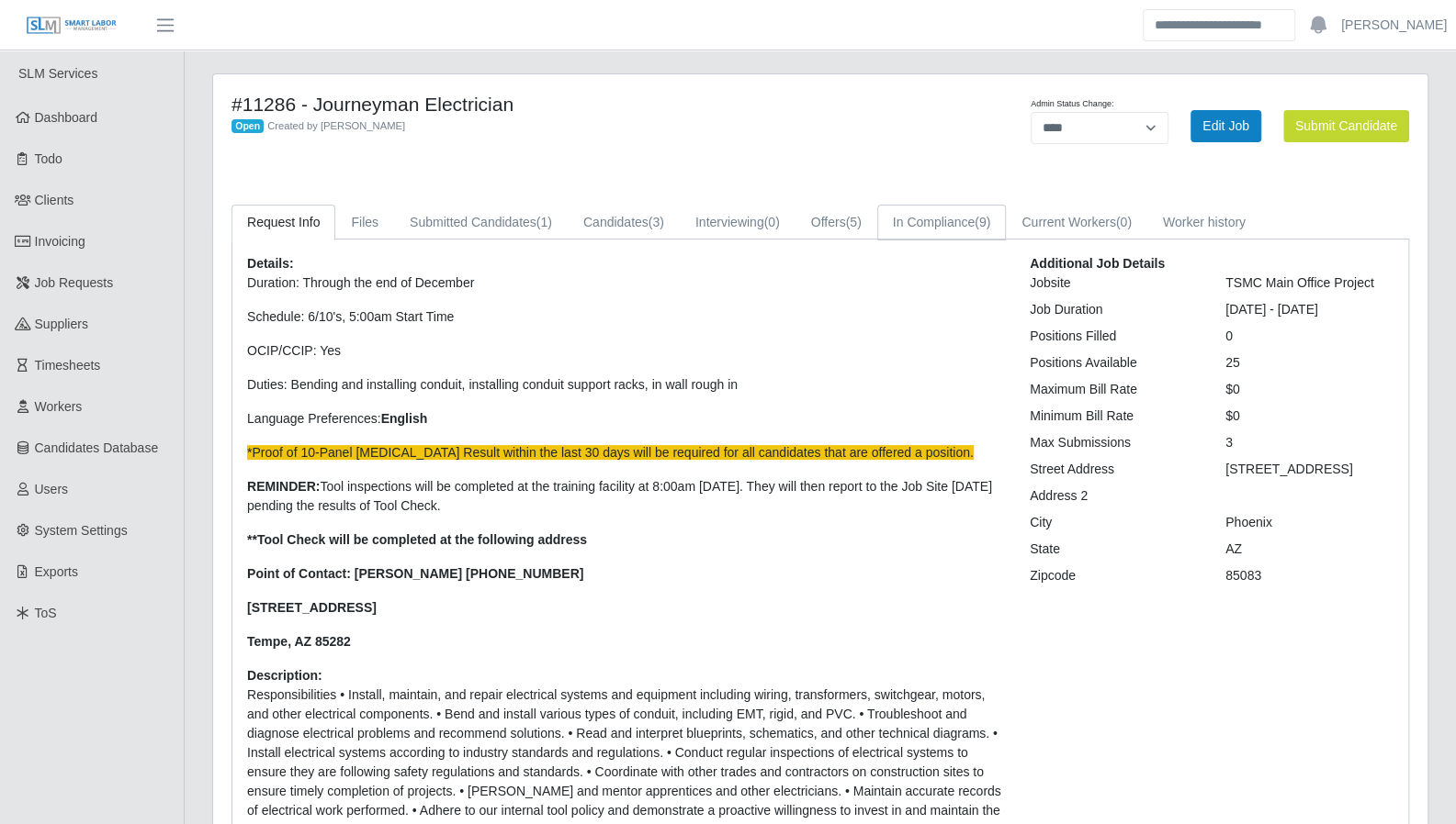
click at [920, 216] on link "In Compliance (9)" at bounding box center [943, 222] width 130 height 36
